Goal: Check status: Check status

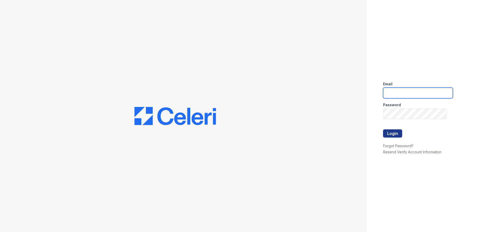
click at [392, 92] on input "email" at bounding box center [418, 93] width 70 height 11
type input "crosby1@cafmanagement.com"
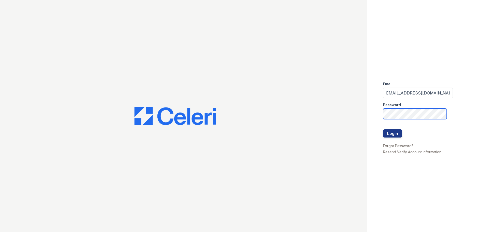
scroll to position [0, 0]
click at [383, 129] on button "Login" at bounding box center [392, 133] width 19 height 8
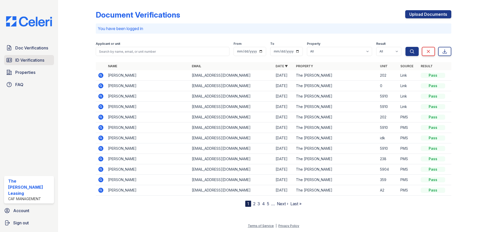
click at [28, 58] on span "ID Verifications" at bounding box center [29, 60] width 29 height 6
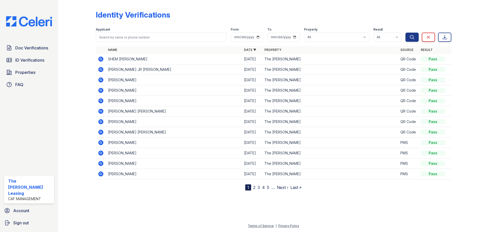
click at [102, 59] on icon at bounding box center [100, 59] width 5 height 5
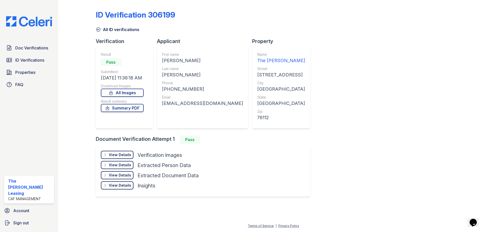
click at [123, 155] on div "View Details" at bounding box center [120, 154] width 22 height 5
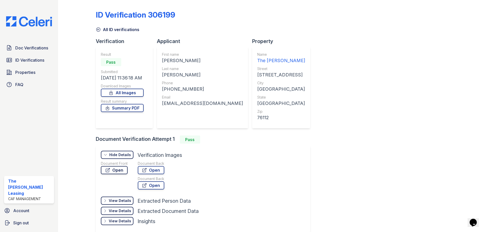
click at [121, 171] on link "Open" at bounding box center [114, 170] width 27 height 8
click at [99, 28] on icon at bounding box center [98, 29] width 5 height 5
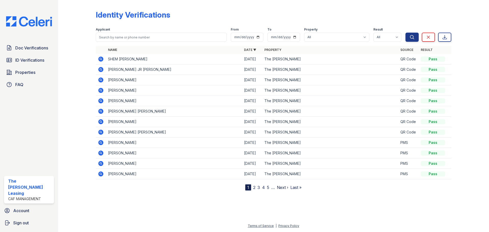
click at [99, 59] on icon at bounding box center [100, 59] width 5 height 5
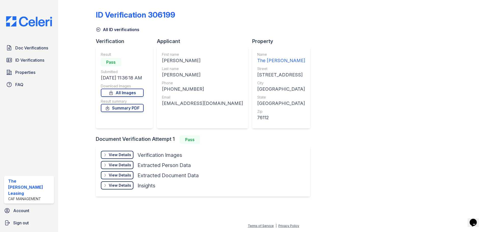
click at [124, 153] on div "View Details" at bounding box center [120, 154] width 22 height 5
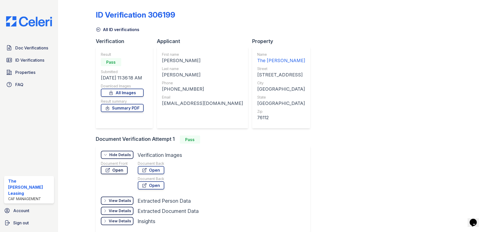
click at [119, 167] on link "Open" at bounding box center [114, 170] width 27 height 8
click at [97, 30] on icon at bounding box center [98, 29] width 5 height 5
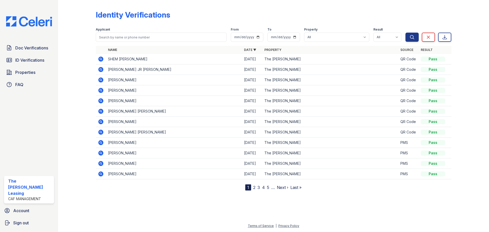
click at [99, 60] on icon at bounding box center [100, 59] width 5 height 5
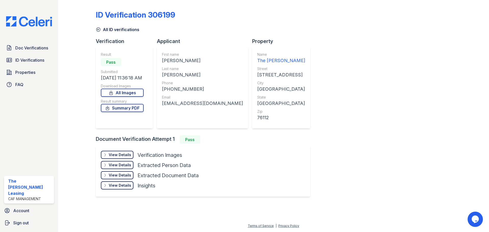
click at [112, 153] on div "View Details" at bounding box center [120, 154] width 22 height 5
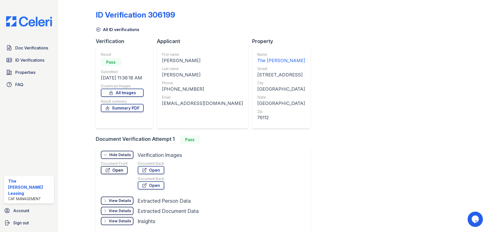
click at [112, 172] on link "Open" at bounding box center [114, 170] width 27 height 8
click at [98, 29] on icon at bounding box center [98, 29] width 5 height 5
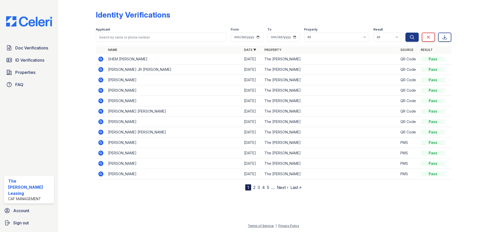
click at [103, 70] on icon at bounding box center [100, 69] width 5 height 5
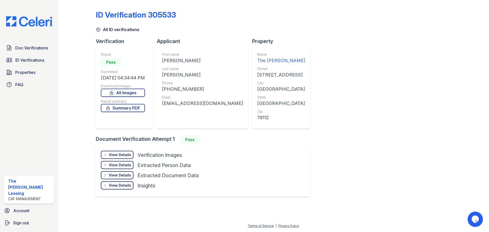
click at [119, 155] on div "View Details" at bounding box center [120, 154] width 22 height 5
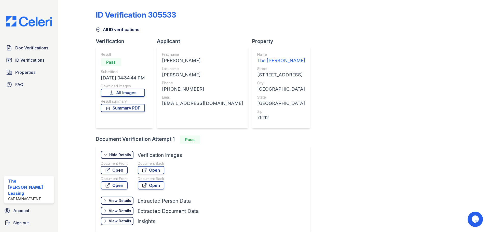
click at [117, 173] on link "Open" at bounding box center [114, 170] width 27 height 8
